Goal: Task Accomplishment & Management: Use online tool/utility

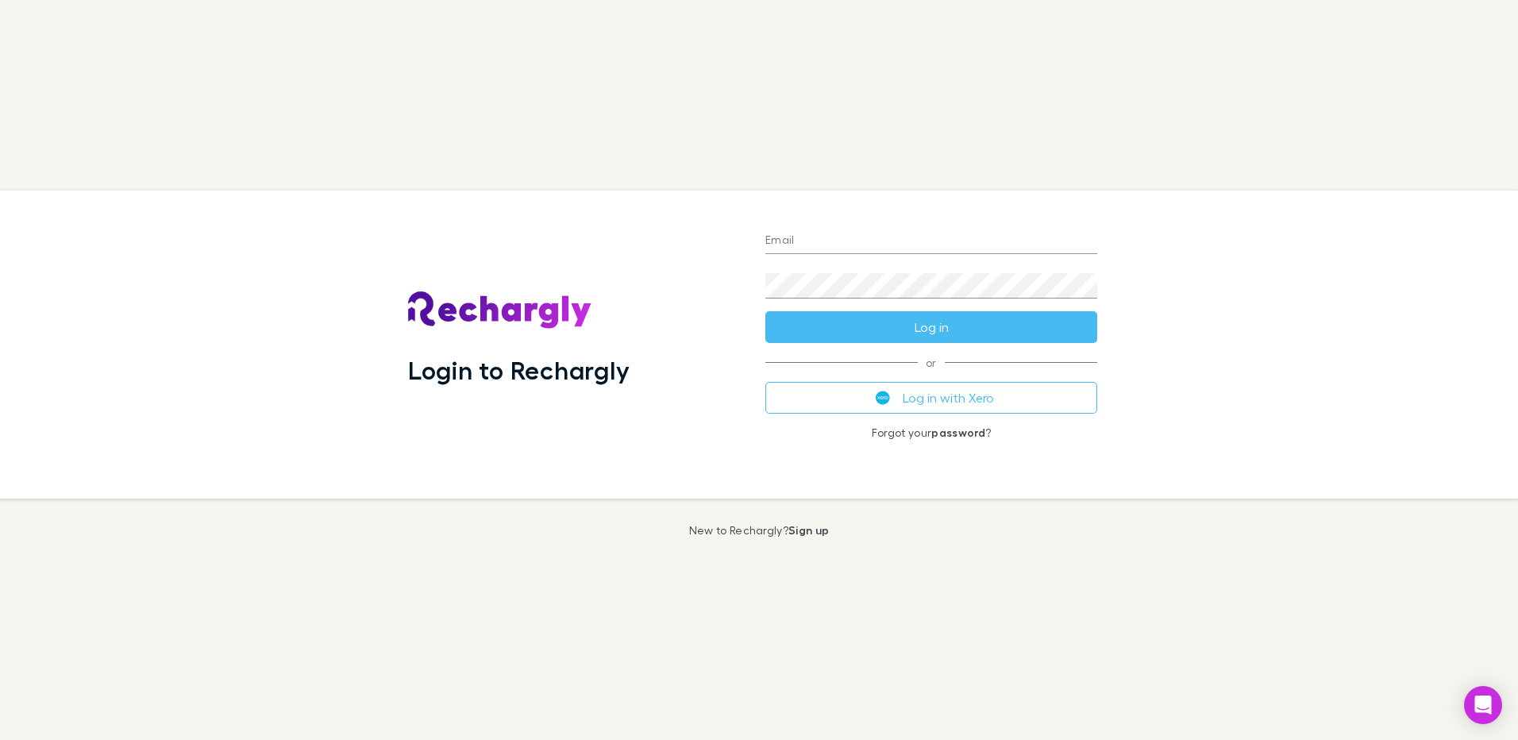
click at [881, 265] on div "Password" at bounding box center [932, 279] width 332 height 38
click at [881, 237] on input "Email" at bounding box center [932, 241] width 332 height 25
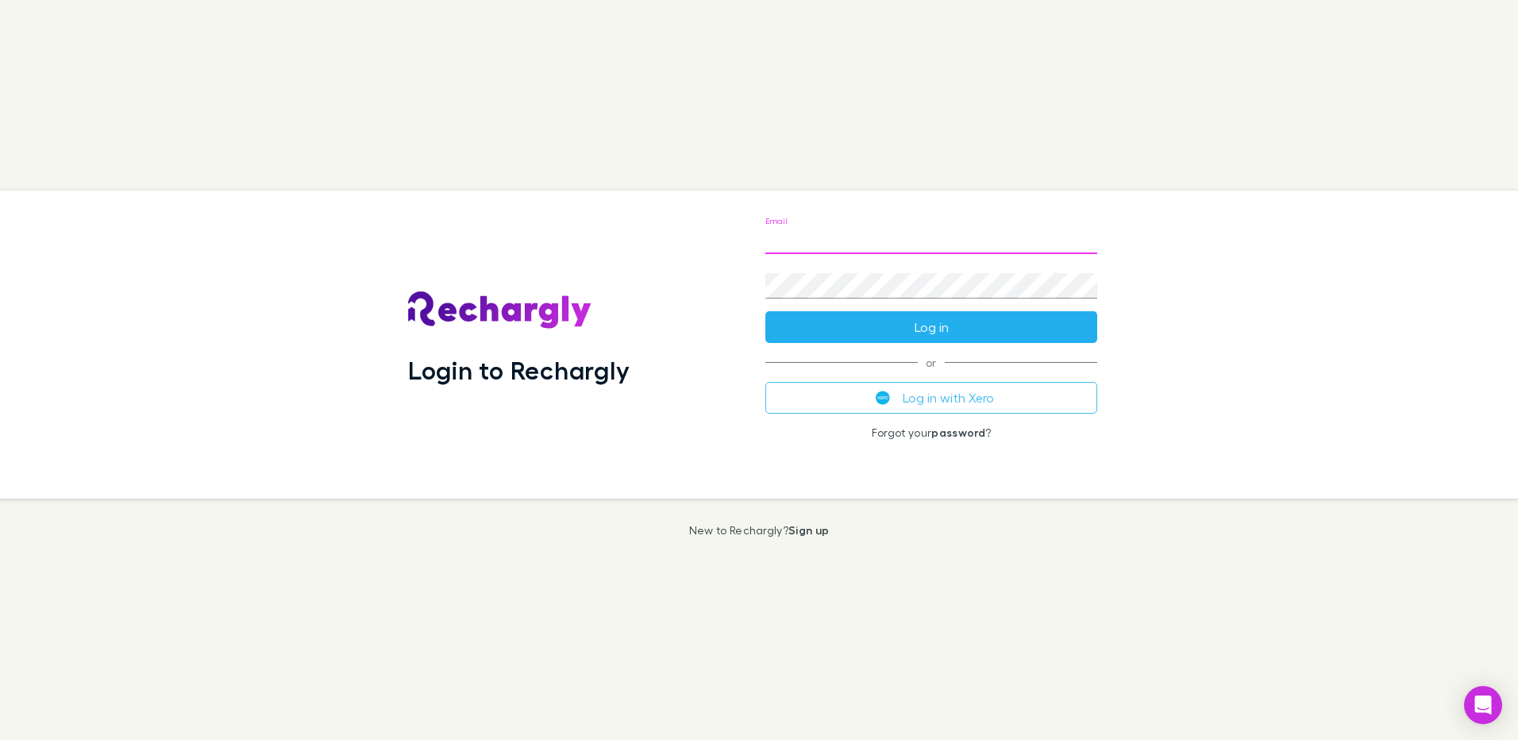
type input "**********"
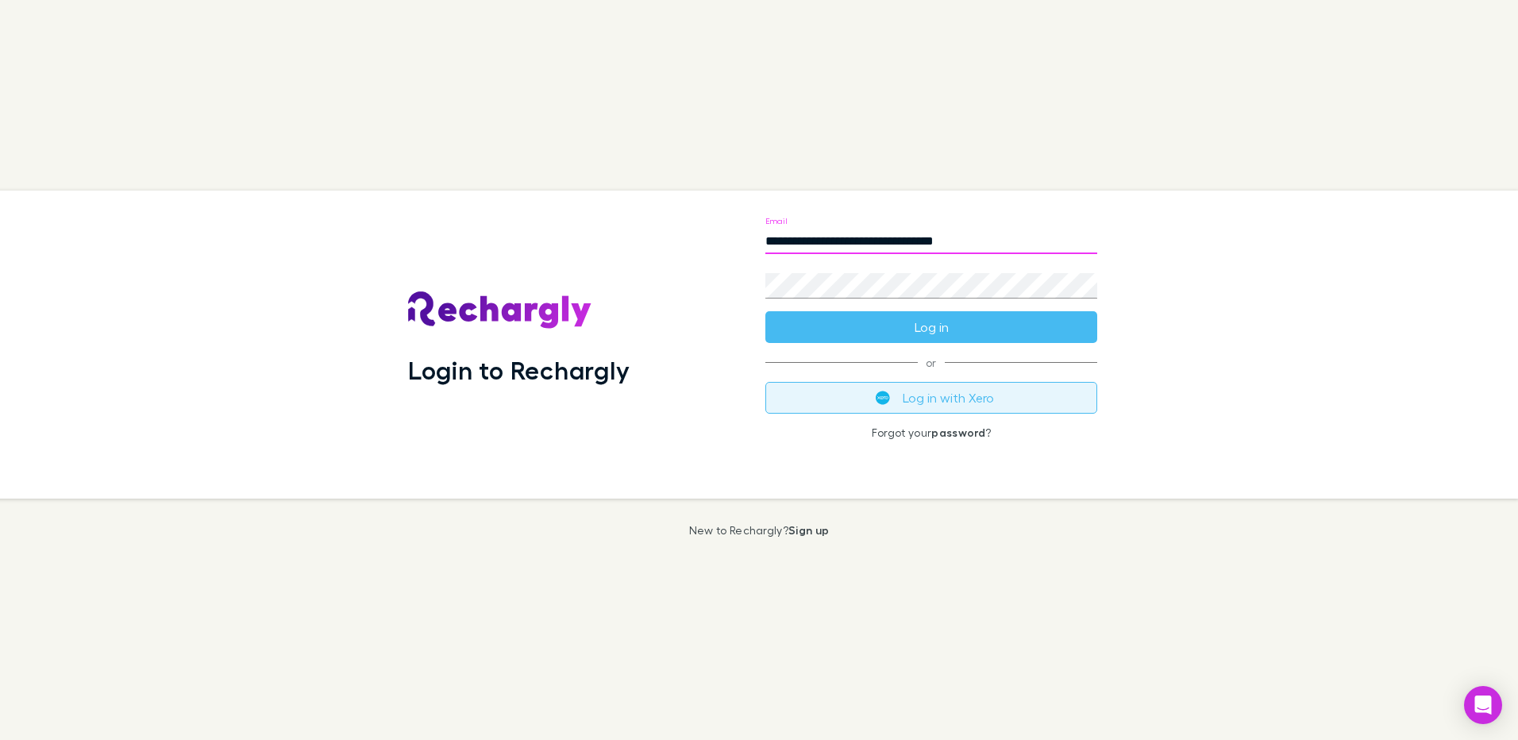
click at [972, 407] on button "Log in with Xero" at bounding box center [932, 398] width 332 height 32
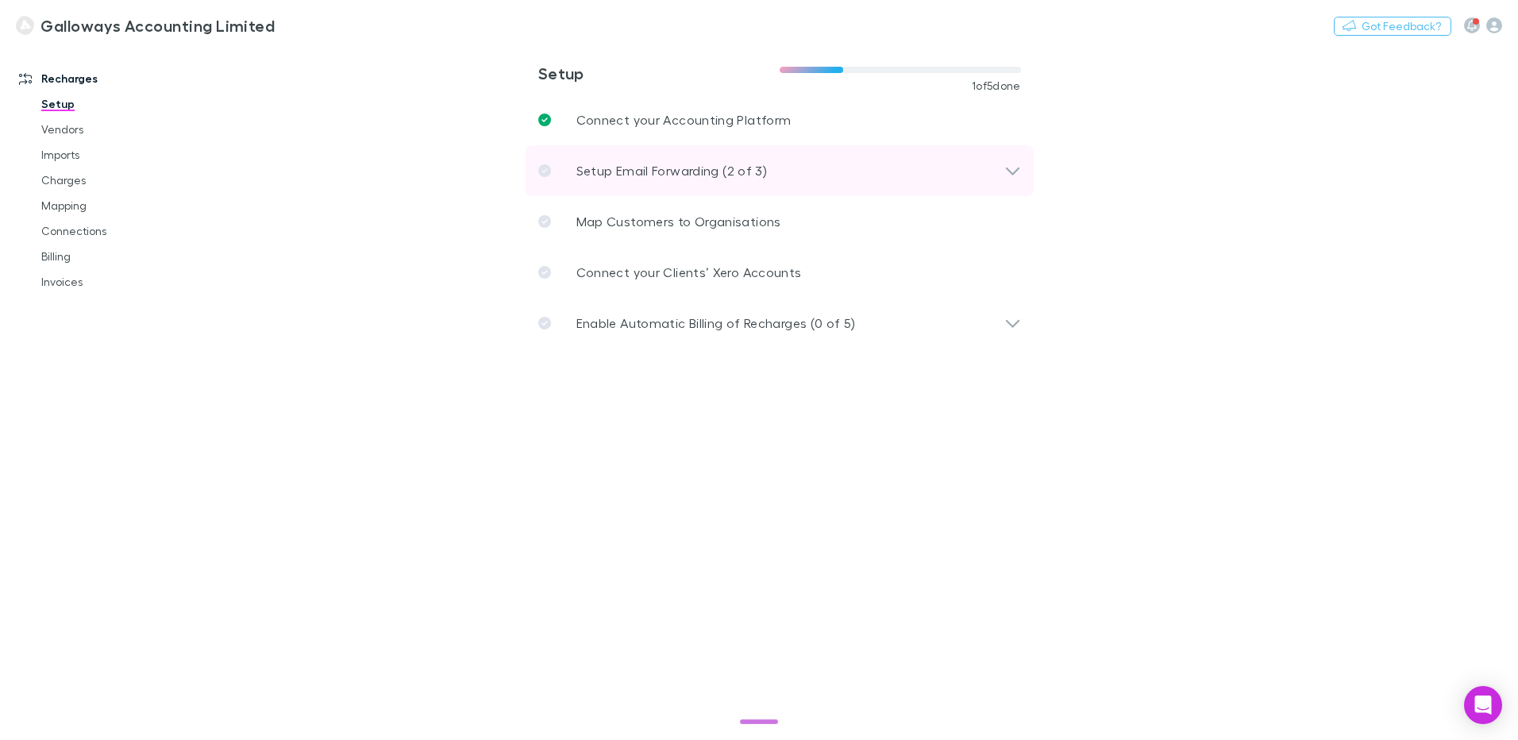
click at [1020, 180] on div "Setup Email Forwarding (2 of 3)" at bounding box center [780, 170] width 508 height 51
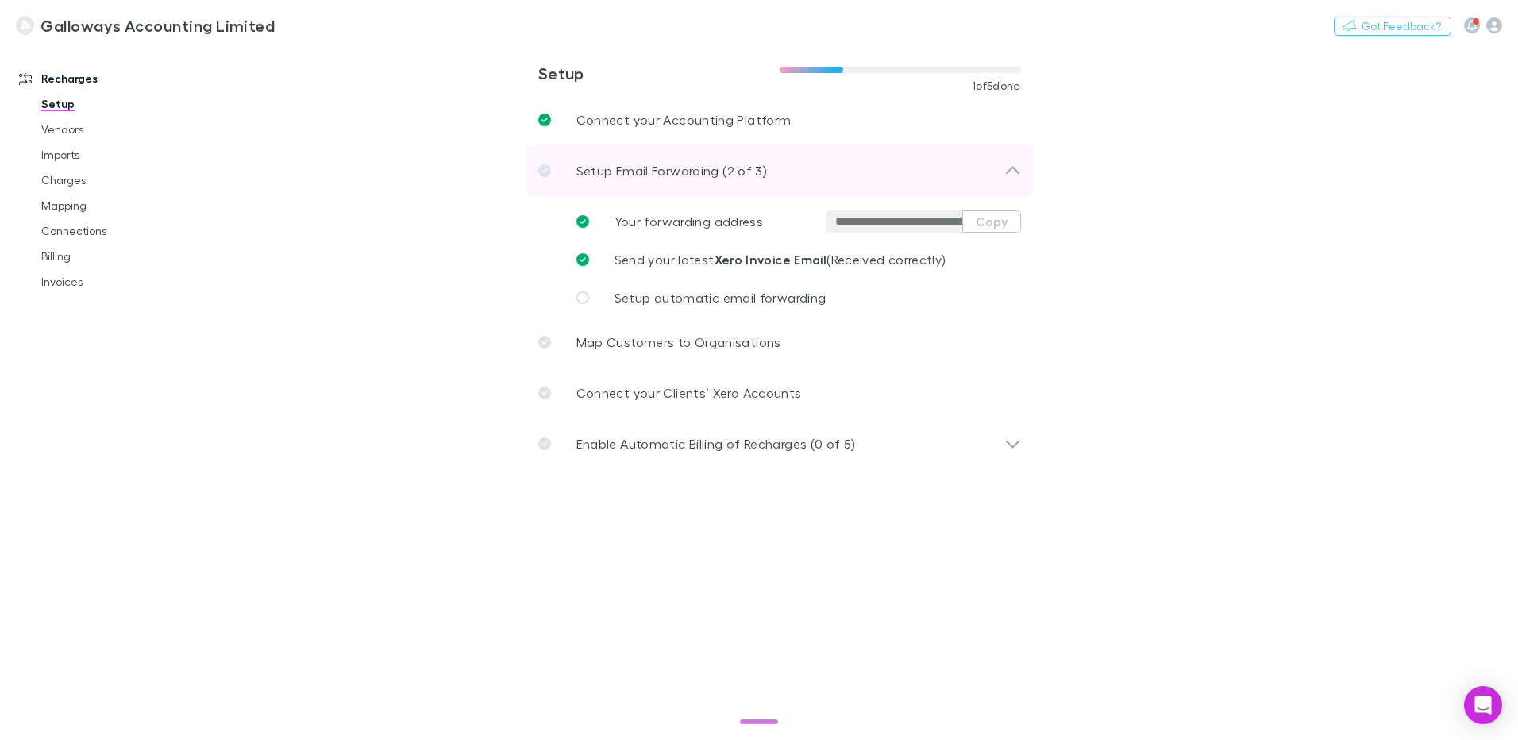
click at [1018, 177] on icon at bounding box center [1013, 170] width 17 height 19
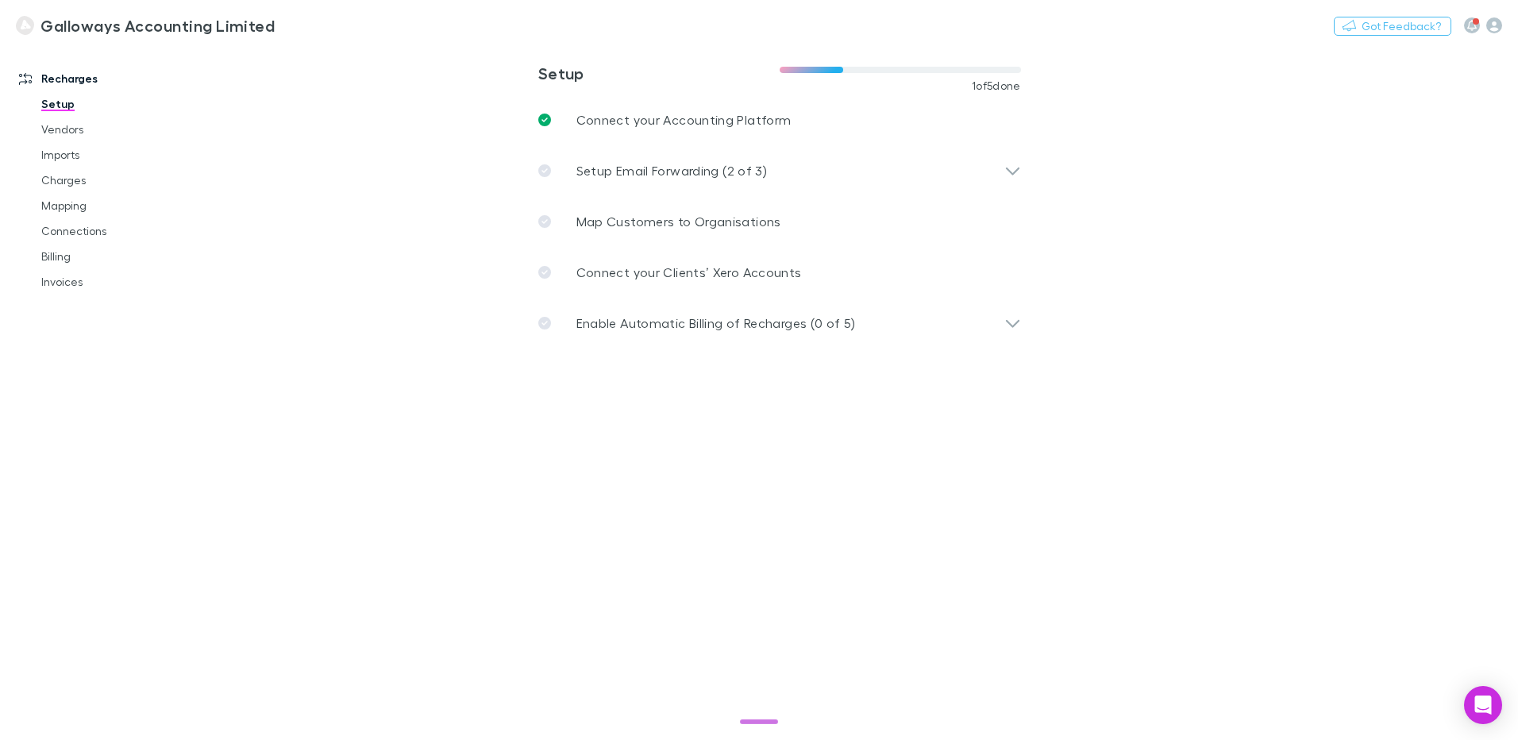
click at [1056, 419] on main "**********" at bounding box center [862, 392] width 1313 height 696
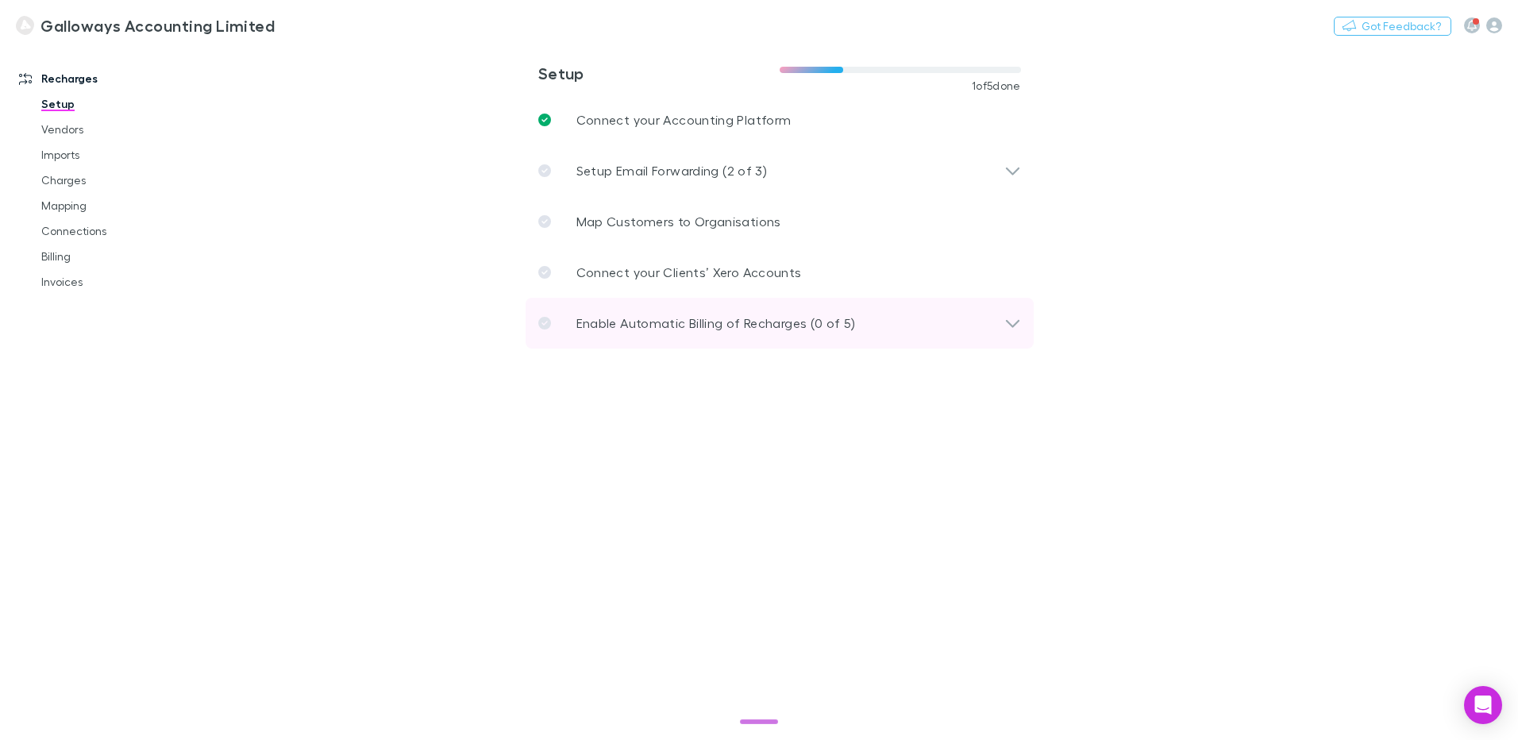
click at [998, 322] on div "Enable Automatic Billing of Recharges (0 of 5)" at bounding box center [771, 323] width 466 height 19
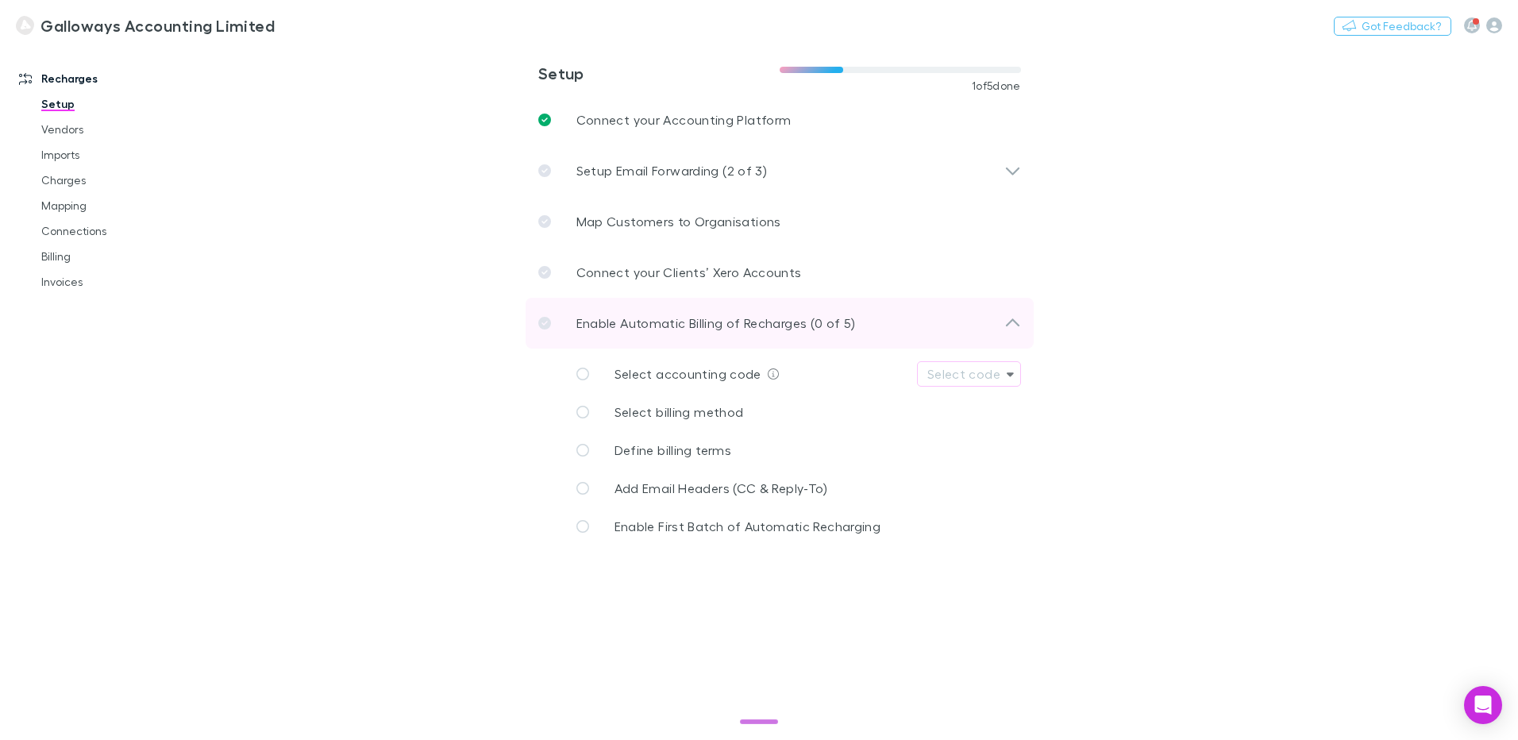
click at [1015, 322] on icon at bounding box center [1013, 322] width 14 height 8
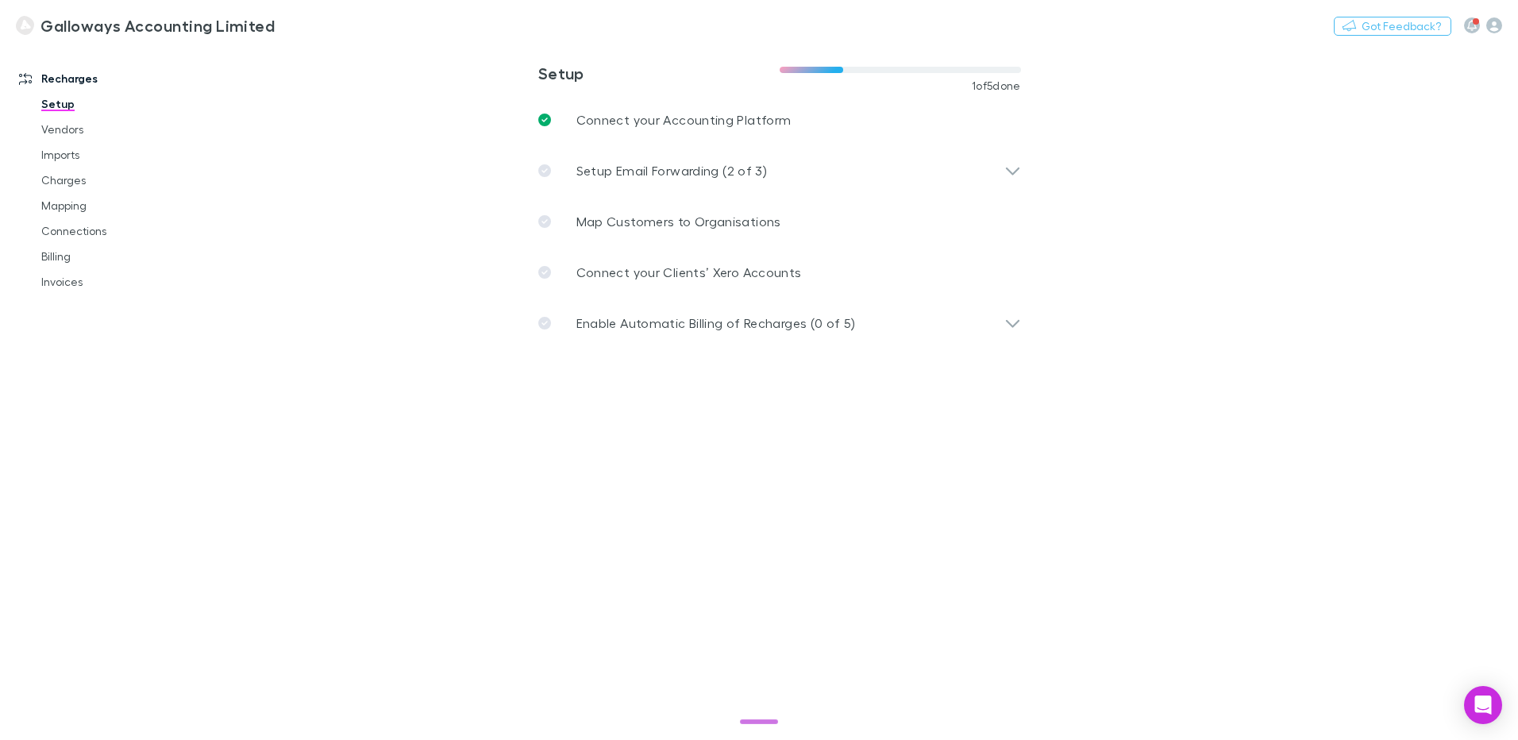
click at [1163, 354] on main "**********" at bounding box center [862, 392] width 1313 height 696
click at [80, 136] on link "Vendors" at bounding box center [119, 129] width 189 height 25
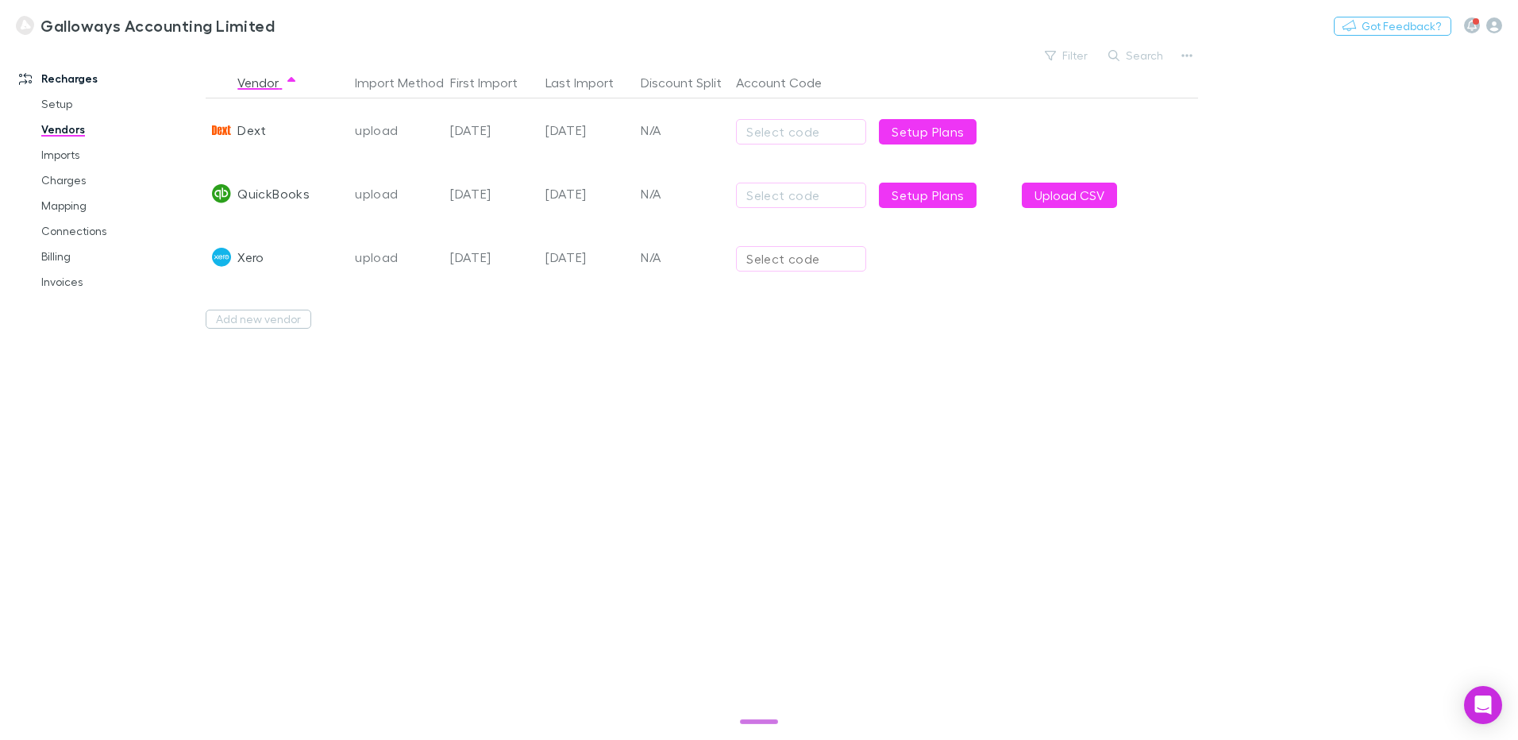
click at [772, 257] on div "Select code" at bounding box center [801, 258] width 110 height 19
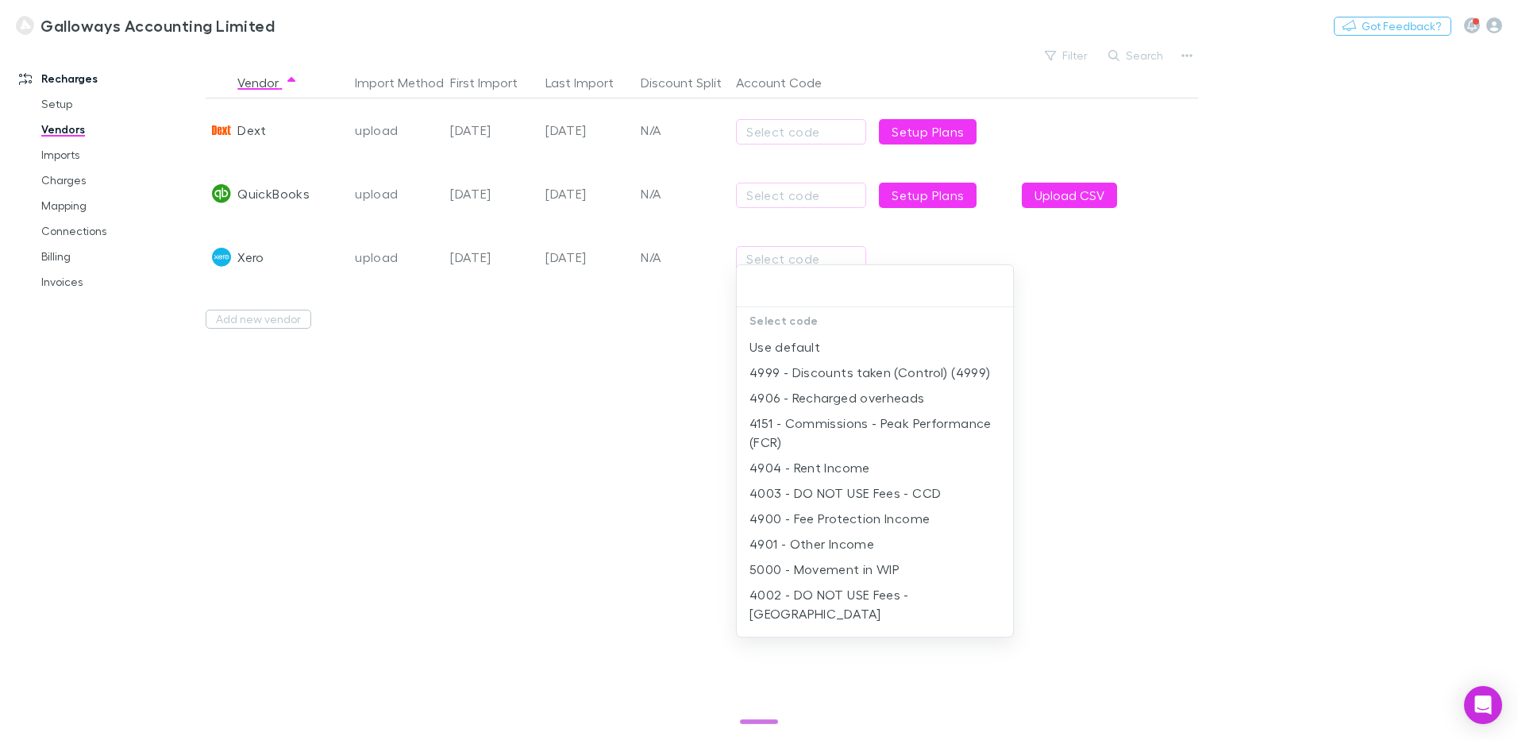
scroll to position [269, 0]
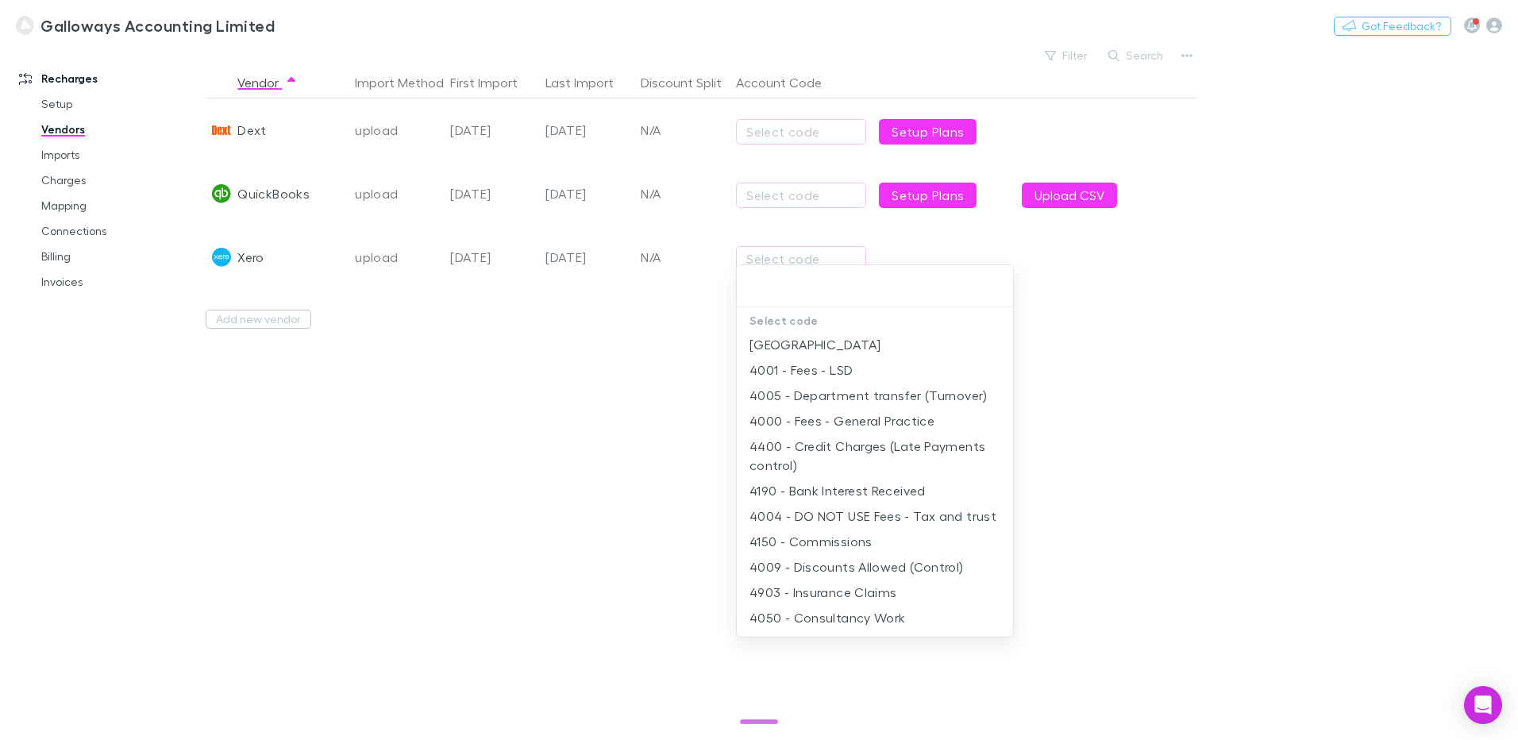
click at [442, 503] on div at bounding box center [759, 370] width 1518 height 740
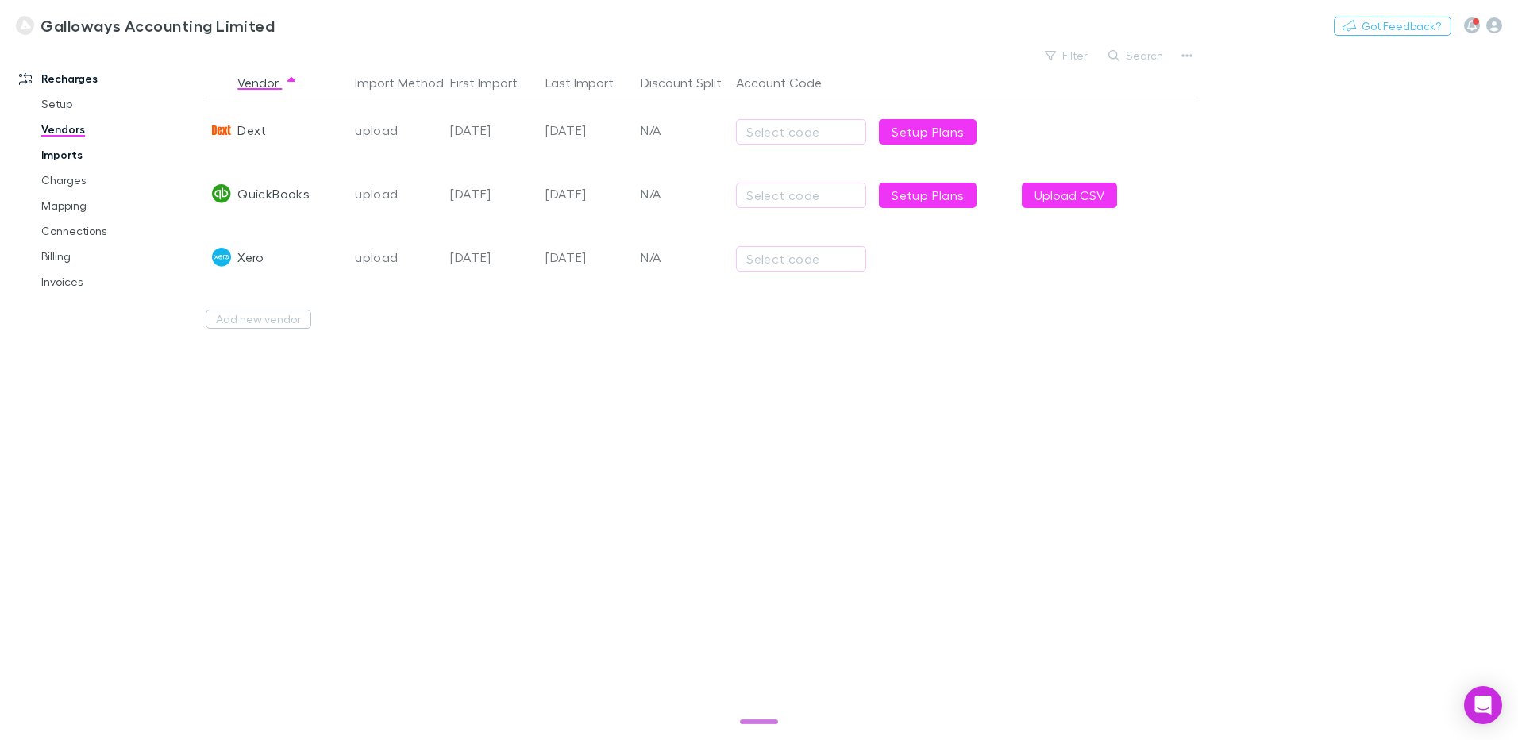
click at [48, 149] on link "Imports" at bounding box center [119, 154] width 189 height 25
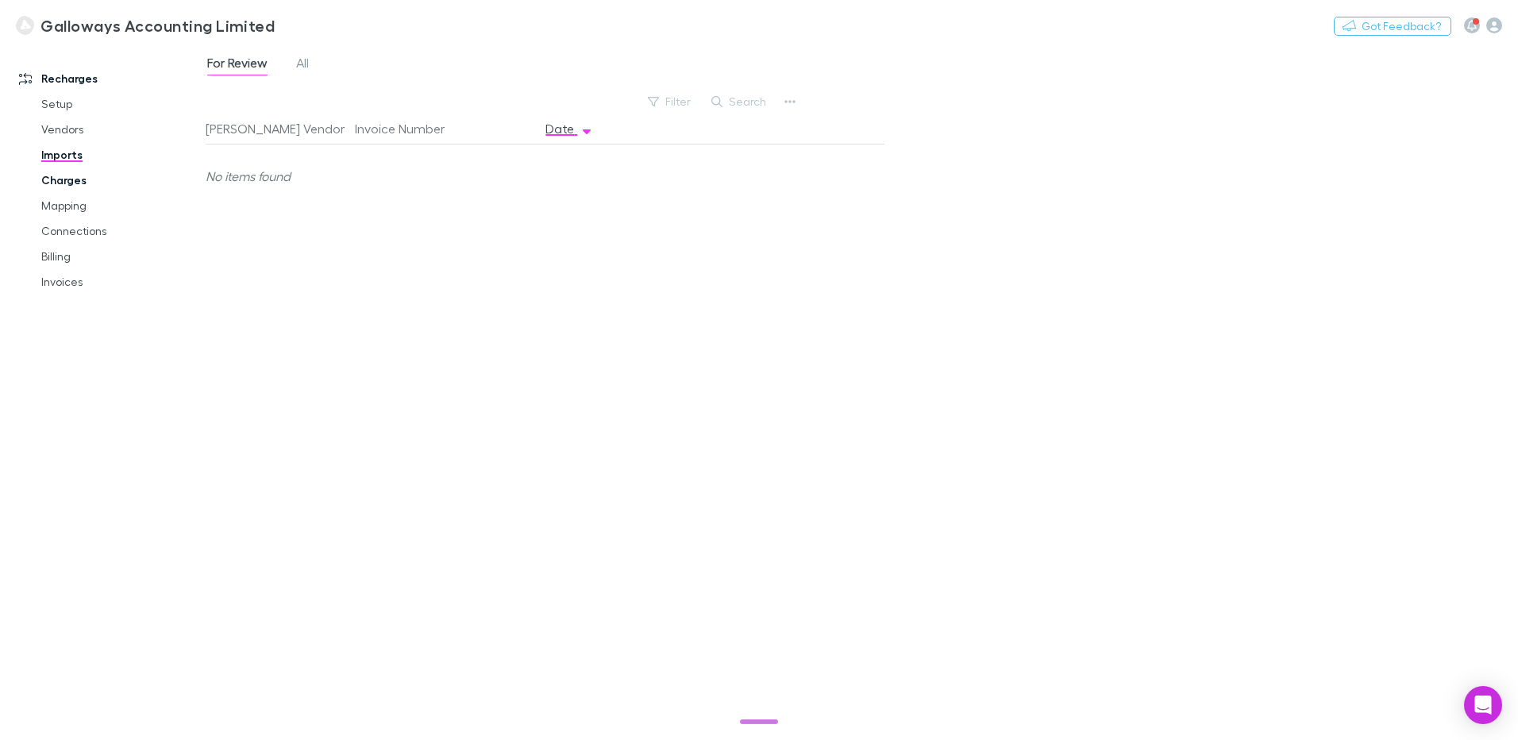
click at [65, 179] on link "Charges" at bounding box center [119, 180] width 189 height 25
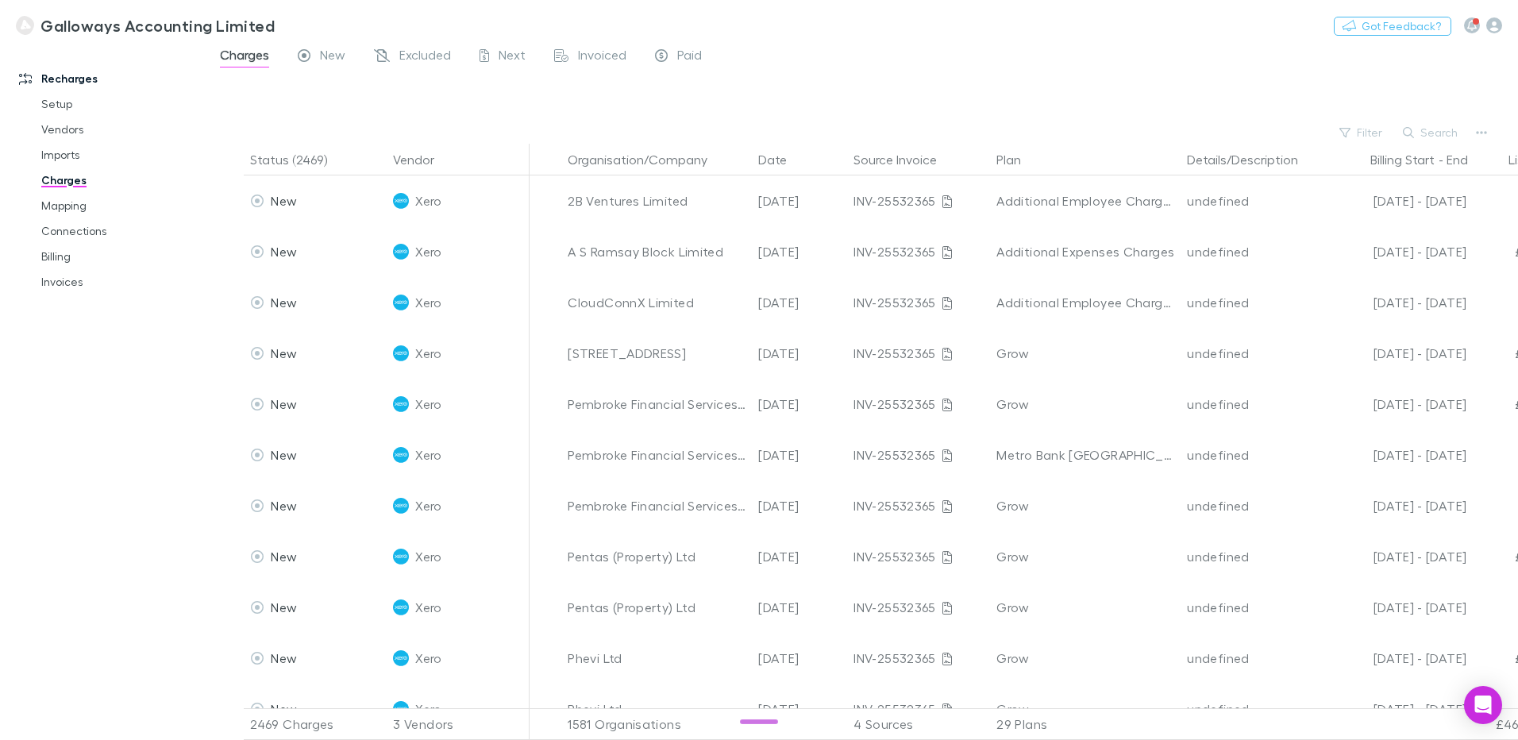
click at [72, 431] on div "Recharges Setup Vendors Imports Charges Mapping Connections Billing Invoices" at bounding box center [109, 388] width 218 height 677
click at [64, 194] on link "Mapping" at bounding box center [119, 205] width 189 height 25
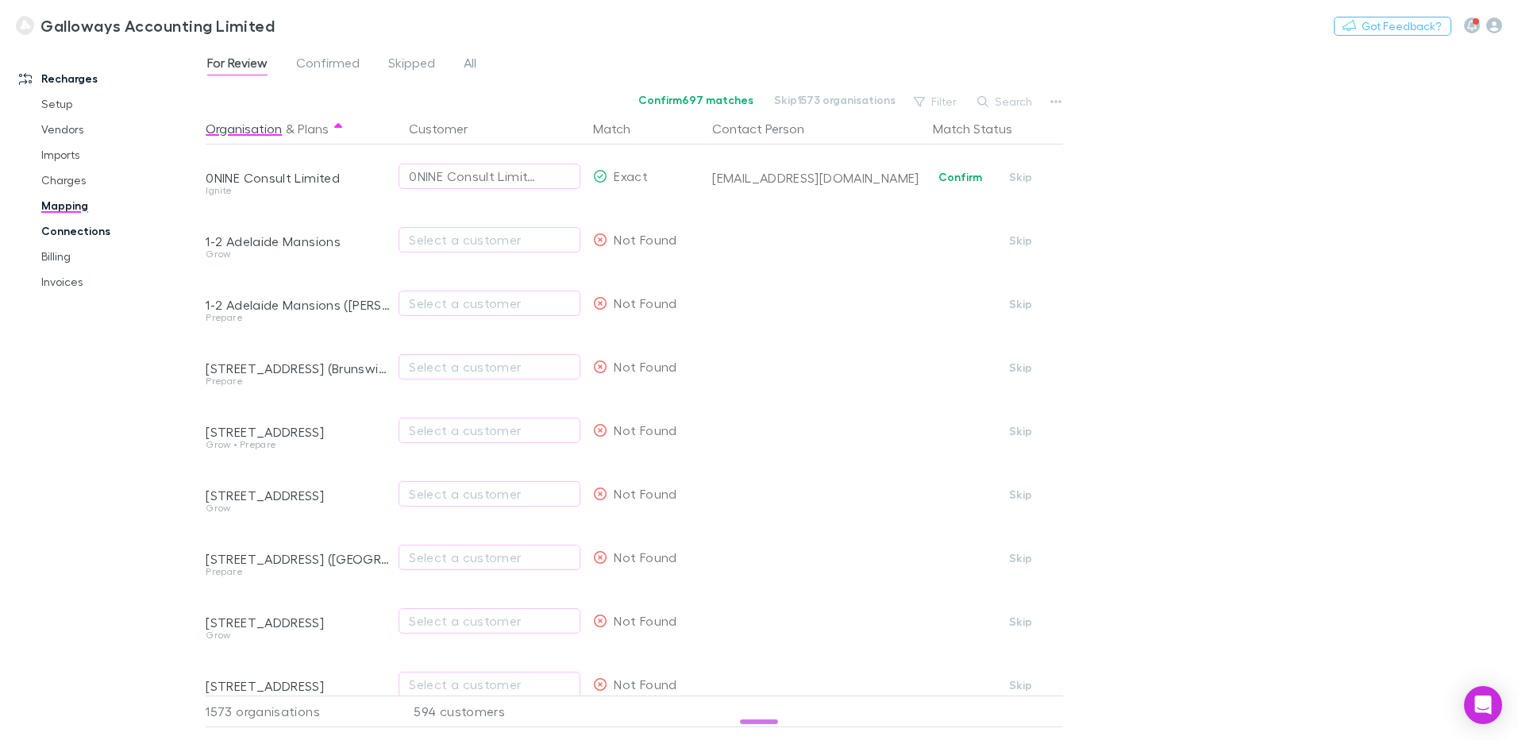
click at [81, 228] on link "Connections" at bounding box center [119, 230] width 189 height 25
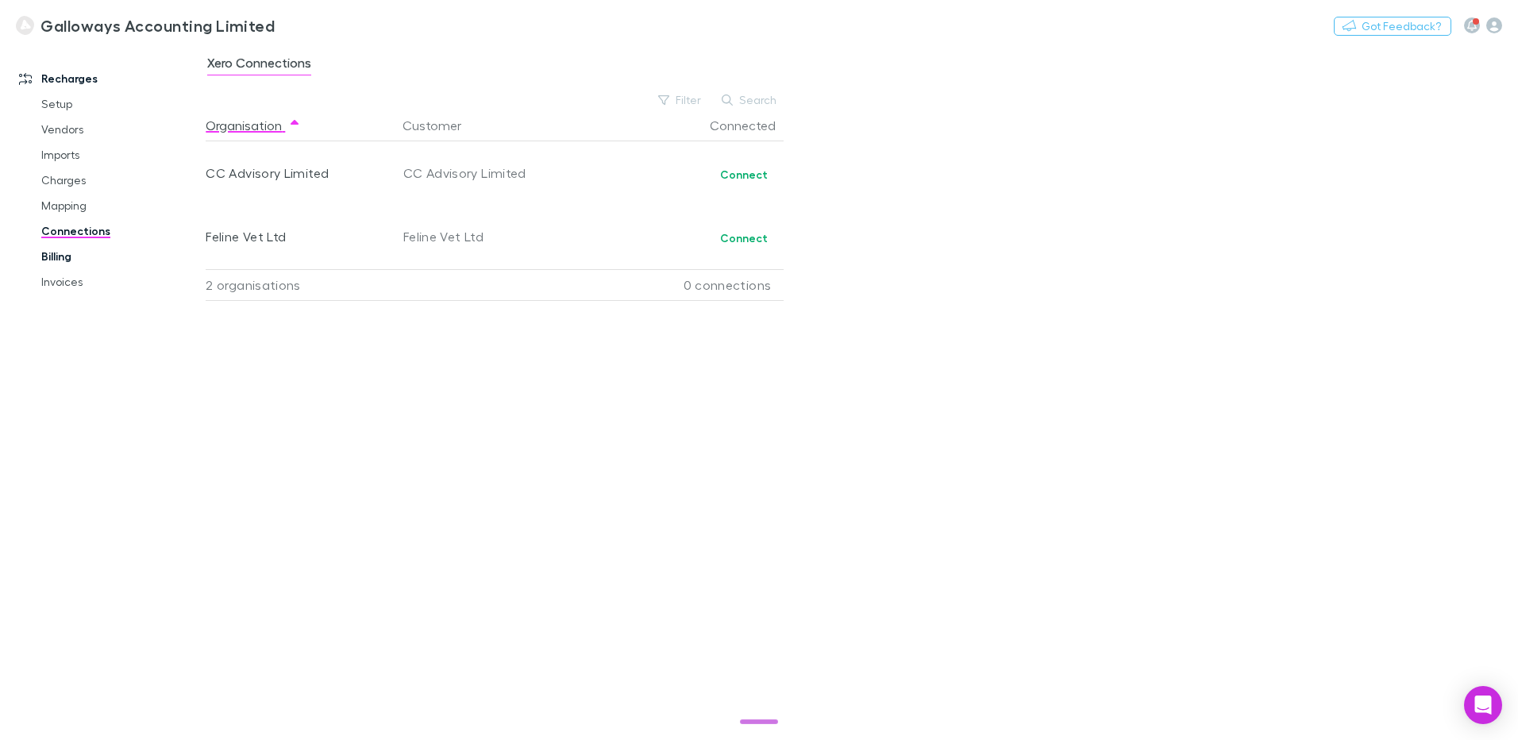
click at [63, 268] on link "Billing" at bounding box center [119, 256] width 189 height 25
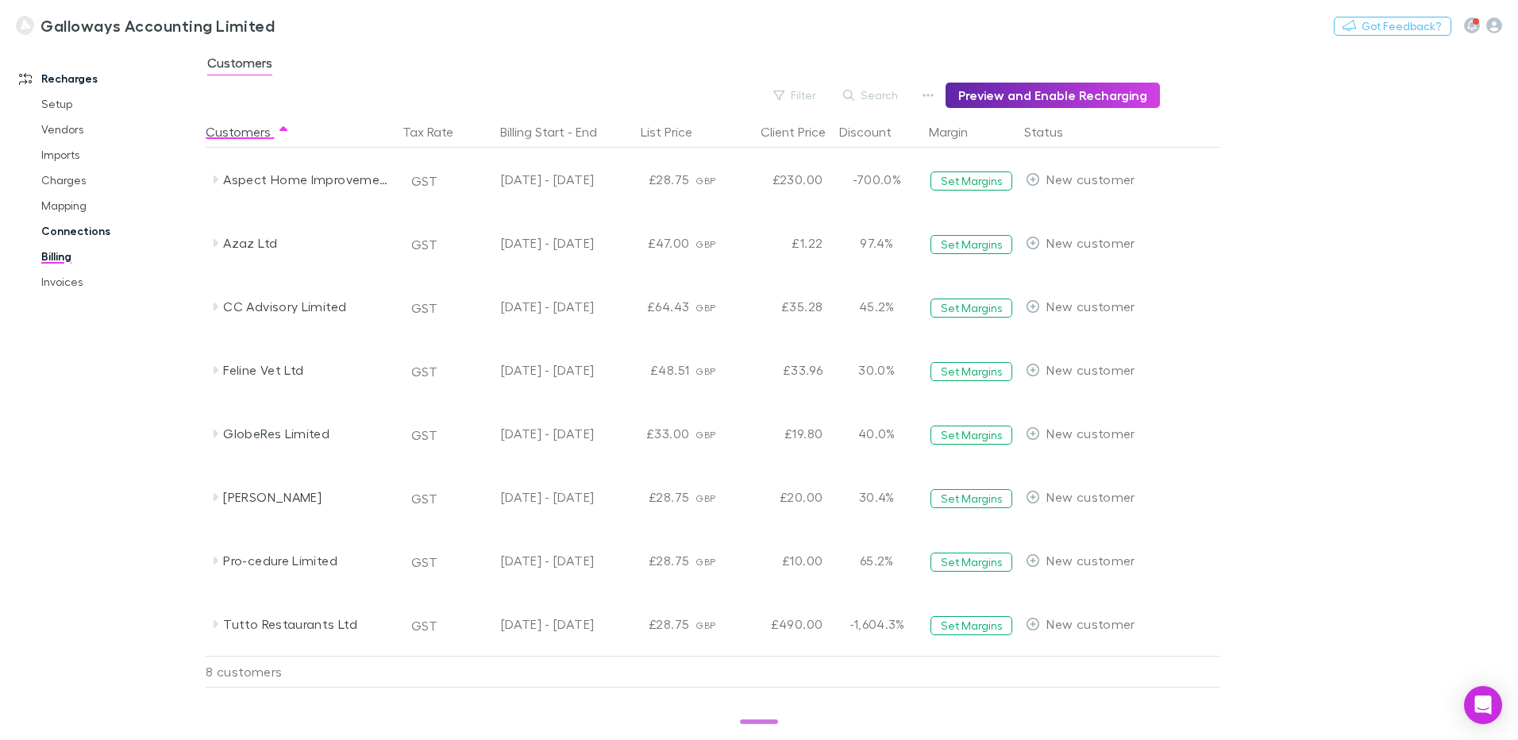
click at [69, 284] on link "Invoices" at bounding box center [119, 281] width 189 height 25
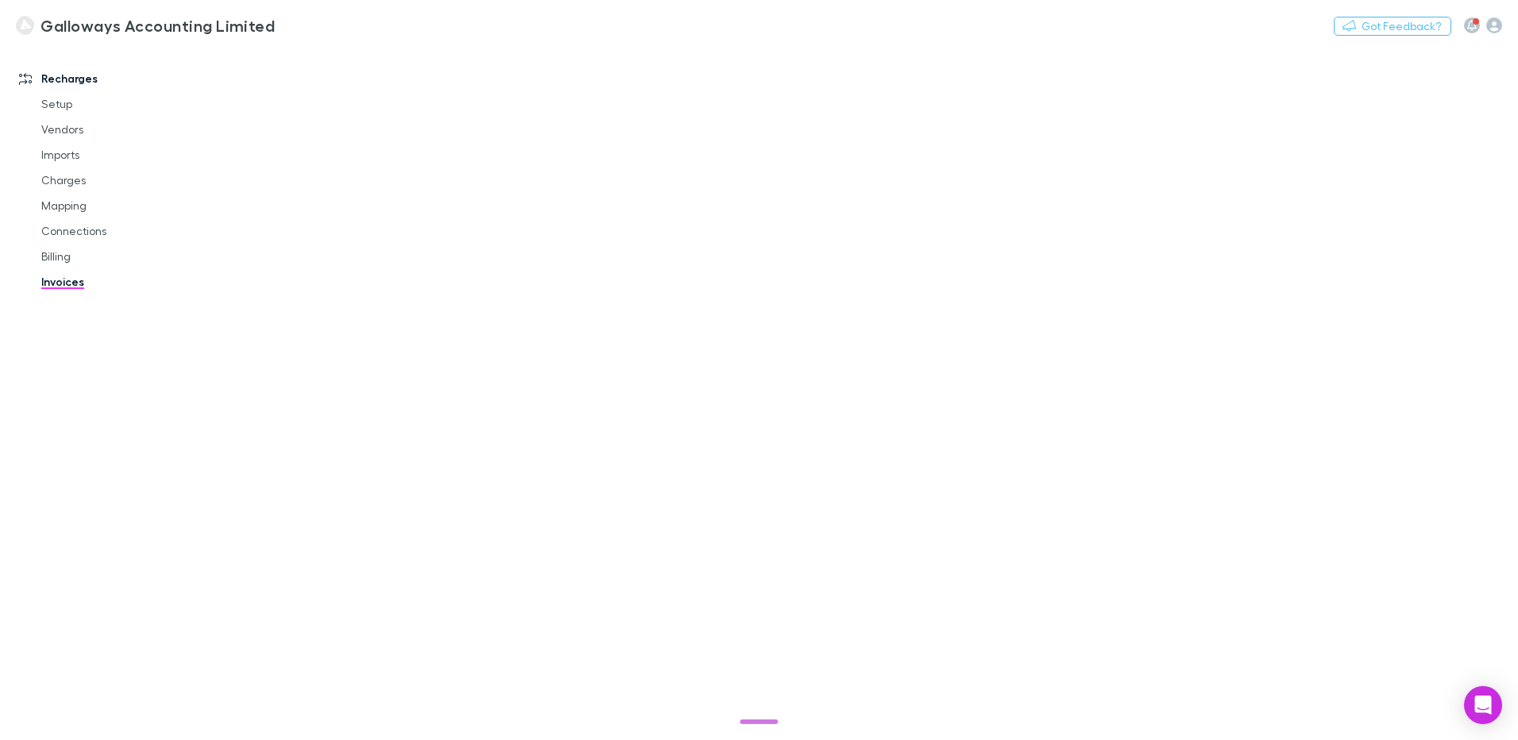
click at [74, 28] on h3 "Galloways Accounting Limited" at bounding box center [158, 25] width 234 height 19
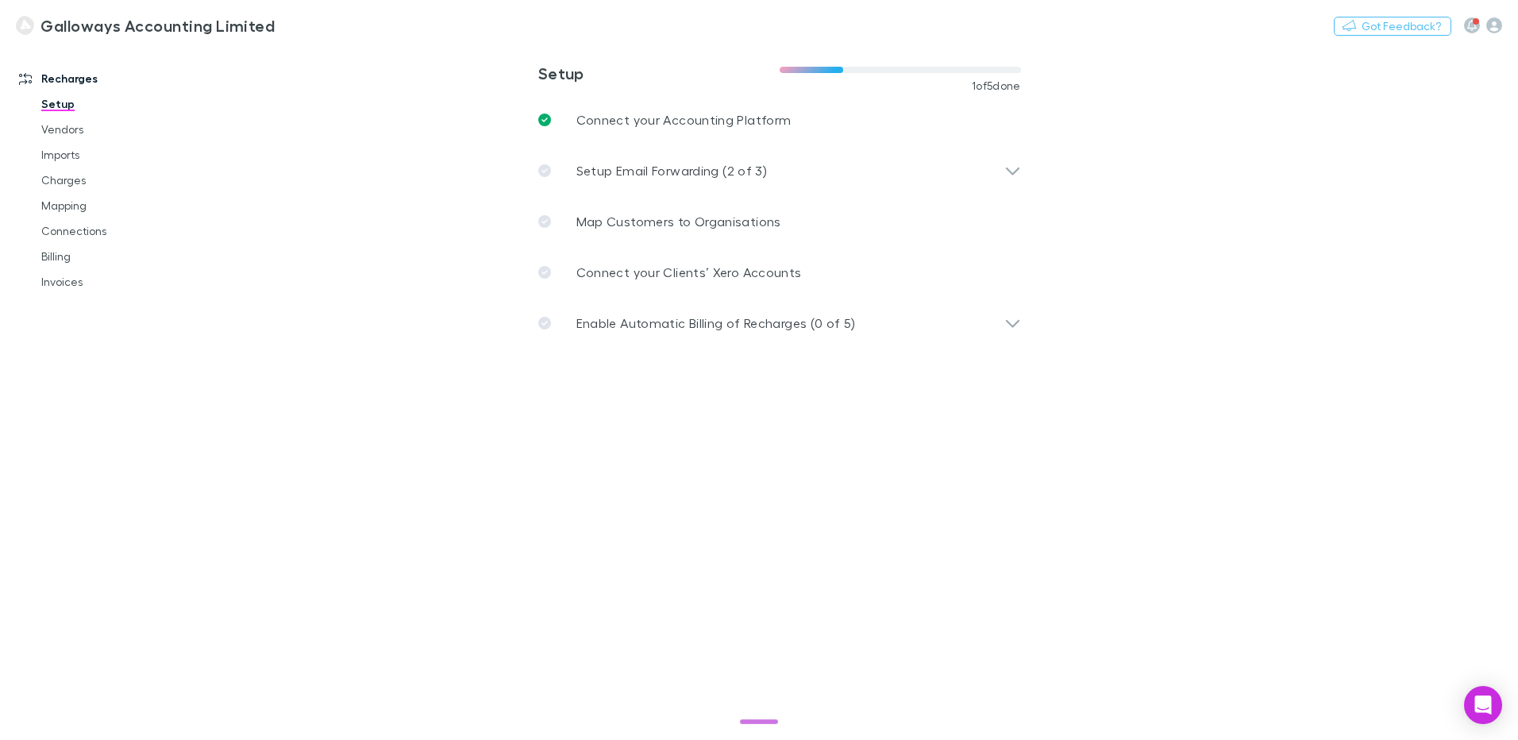
click at [152, 467] on div "Recharges Setup Vendors Imports Charges Mapping Connections Billing Invoices" at bounding box center [109, 388] width 218 height 677
click at [176, 547] on div "Recharges Setup Vendors Imports Charges Mapping Connections Billing Invoices" at bounding box center [109, 388] width 218 height 677
click at [1076, 587] on main "**********" at bounding box center [862, 392] width 1313 height 696
click at [69, 129] on link "Vendors" at bounding box center [119, 129] width 189 height 25
